Goal: Find specific page/section

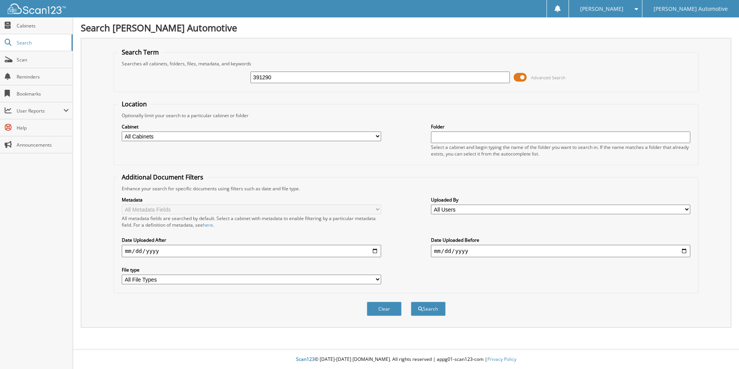
type input "391290"
click at [411, 301] on button "Search" at bounding box center [428, 308] width 35 height 14
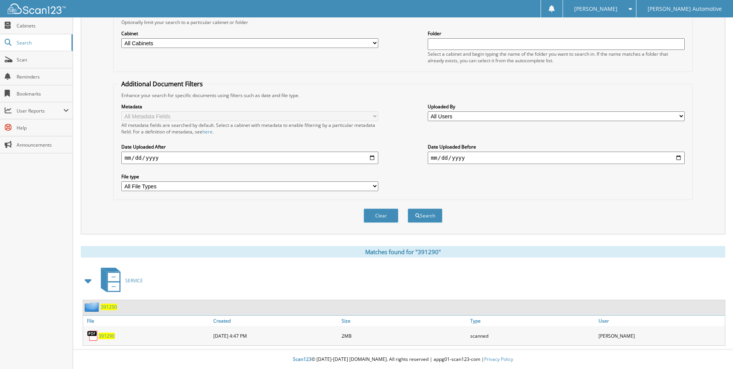
click at [109, 334] on span "391290" at bounding box center [107, 335] width 16 height 7
click at [111, 334] on span "391290" at bounding box center [107, 335] width 16 height 7
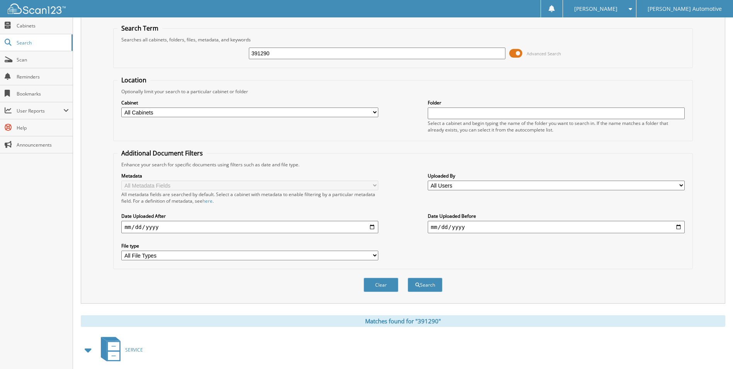
scroll to position [94, 0]
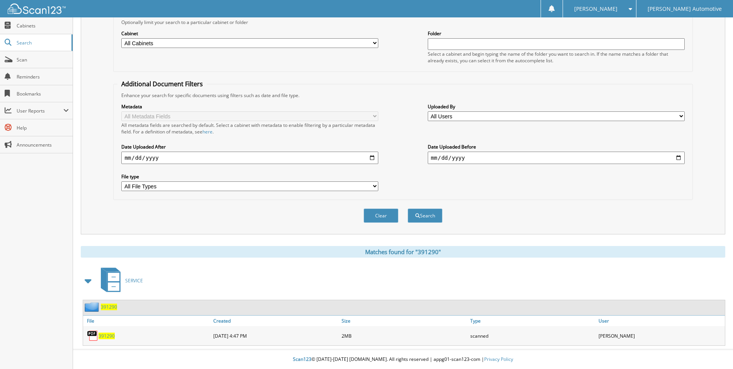
click at [107, 307] on span "391290" at bounding box center [109, 306] width 16 height 7
